Goal: Transaction & Acquisition: Subscribe to service/newsletter

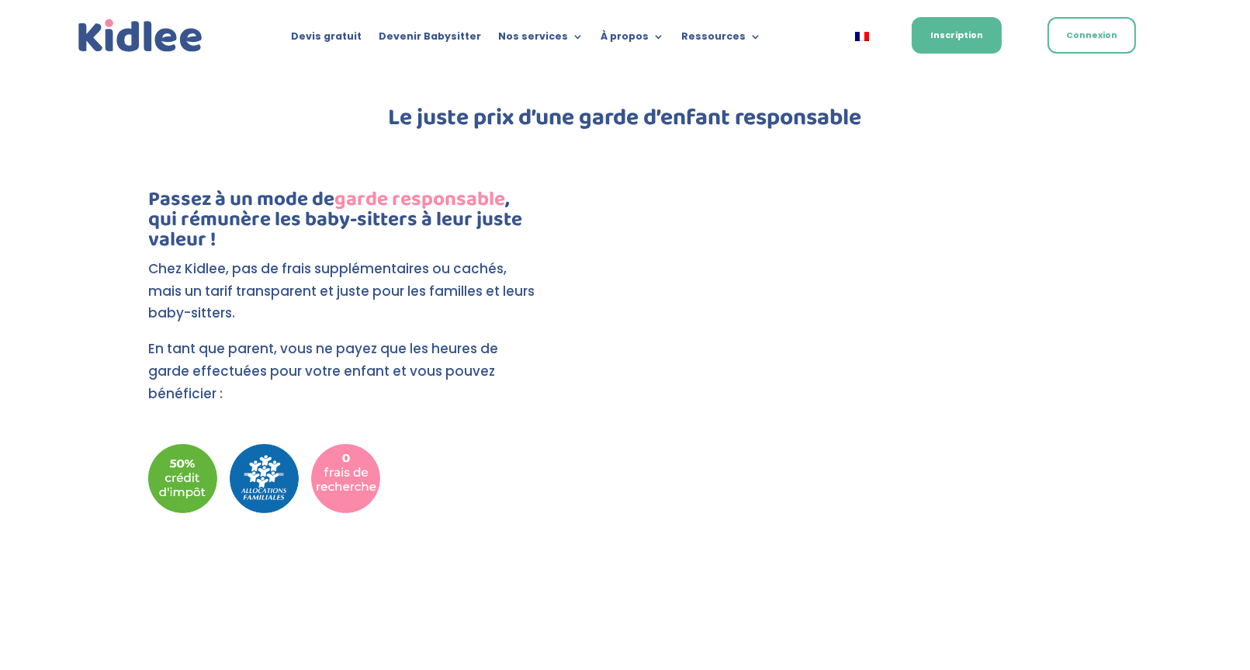
scroll to position [1502, 0]
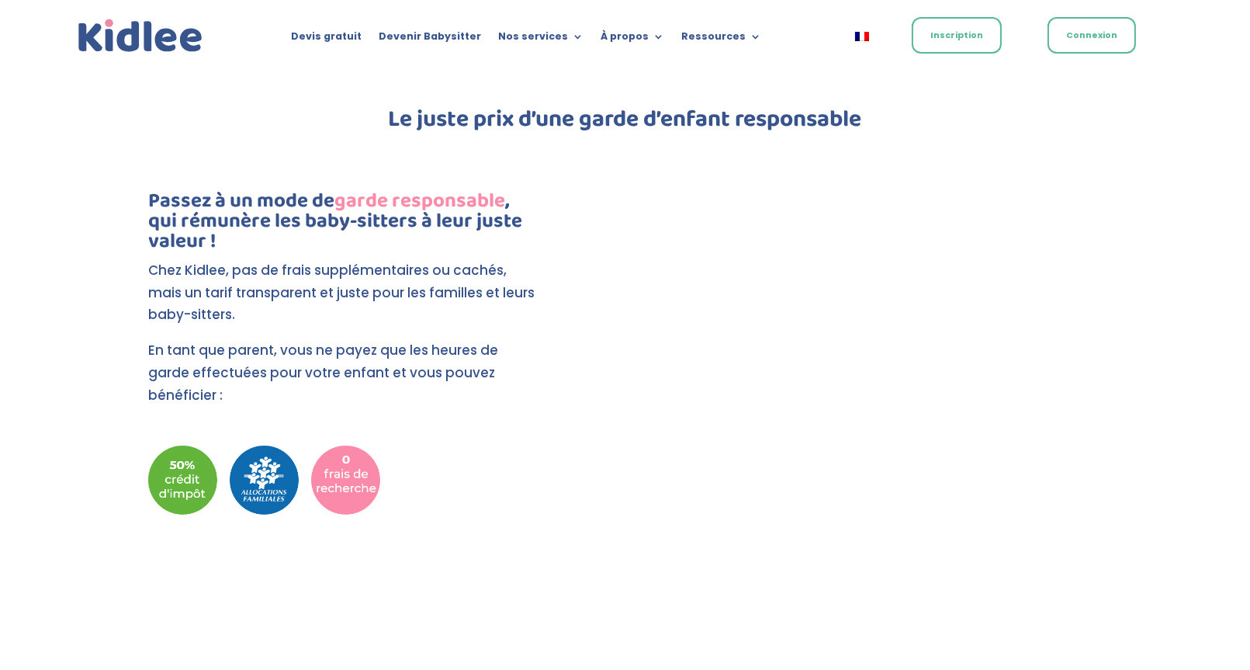
click at [955, 50] on link "Inscription" at bounding box center [957, 35] width 90 height 36
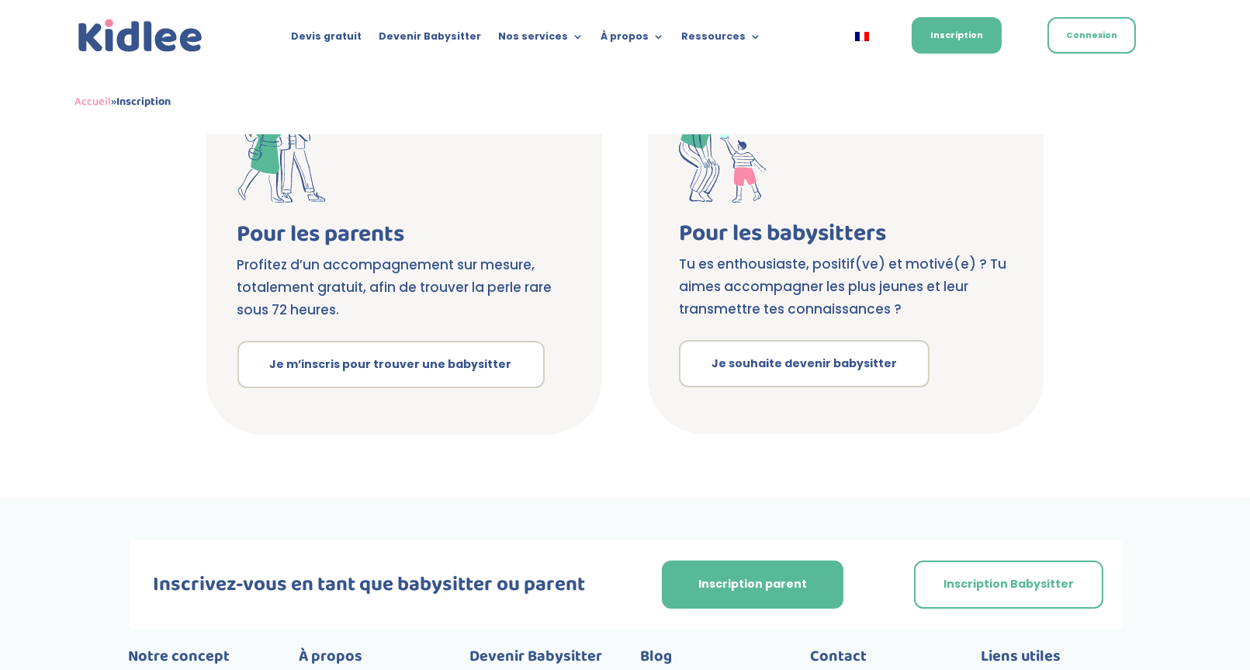
scroll to position [353, 0]
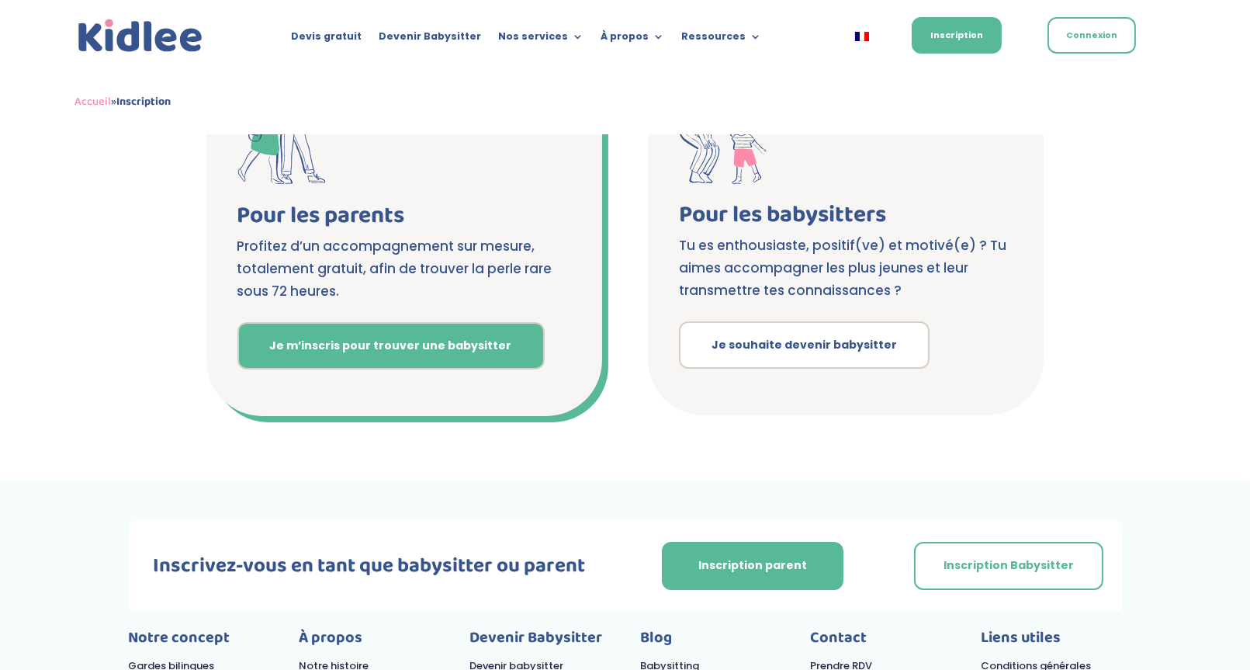
click at [399, 351] on link "Je m’inscris pour trouver une babysitter" at bounding box center [390, 346] width 307 height 48
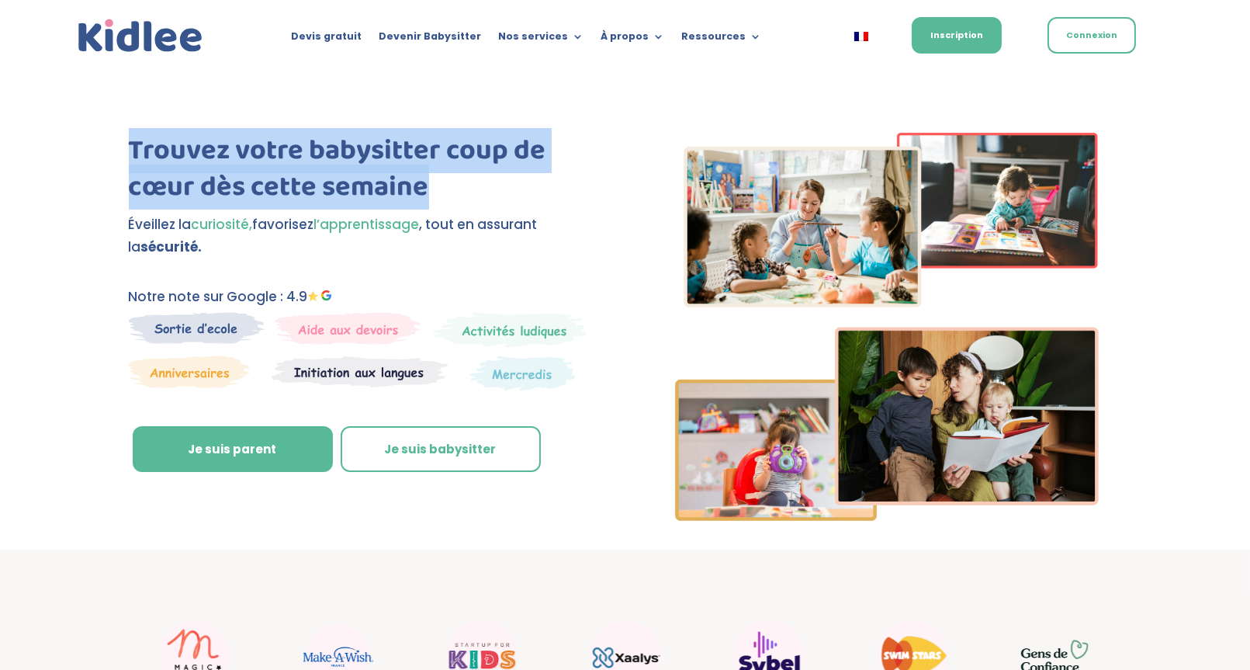
drag, startPoint x: 426, startPoint y: 190, endPoint x: 126, endPoint y: 151, distance: 302.1
click at [126, 151] on div "Trouvez votre babysitter coup de cœur dès cette semaine Éveillez la curiosité, …" at bounding box center [625, 310] width 1250 height 480
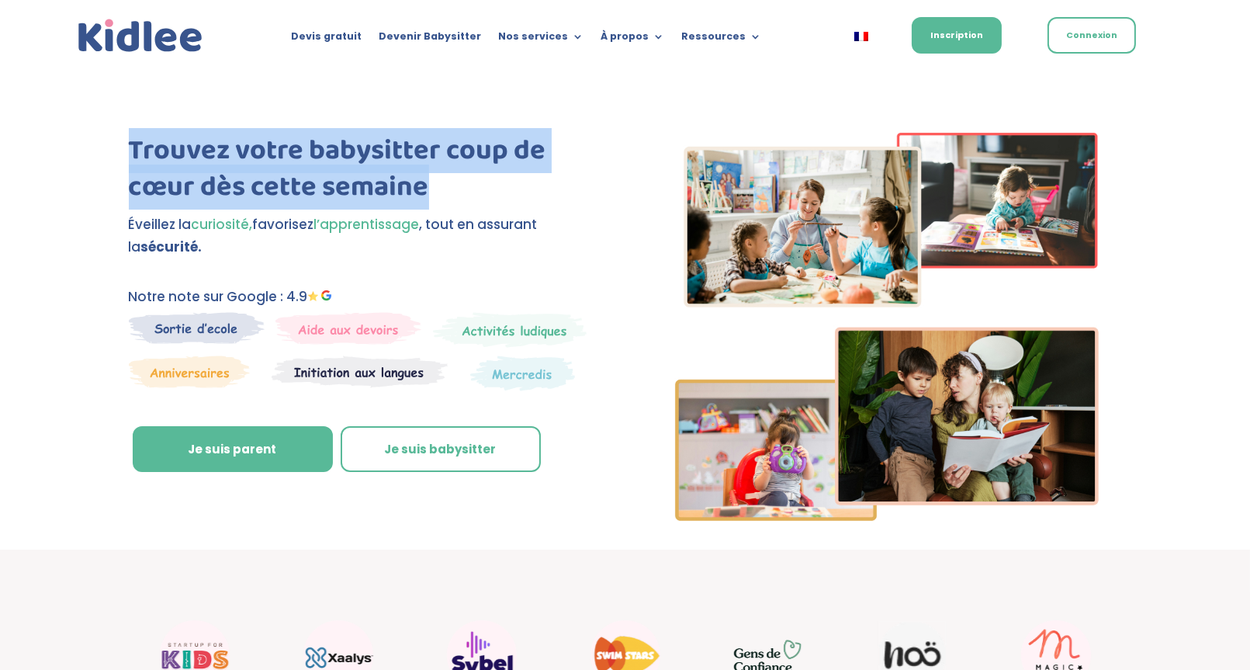
click at [189, 156] on h1 "Trouvez votre babysitter coup de cœur dès cette semaine" at bounding box center [363, 173] width 469 height 81
